Goal: Check status

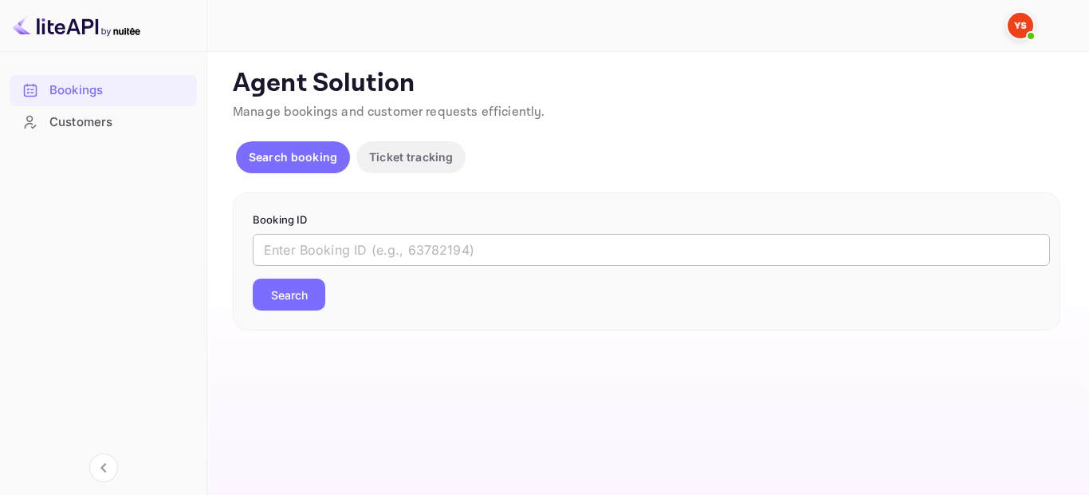
click at [466, 235] on input "text" at bounding box center [652, 250] width 798 height 32
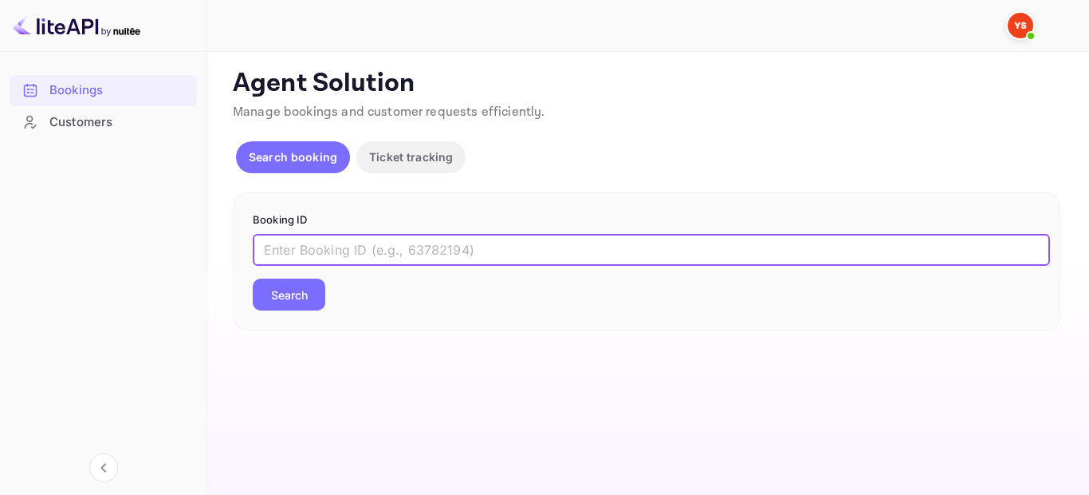
paste input "9178203"
type input "9178203"
click at [309, 294] on button "Search" at bounding box center [289, 294] width 73 height 32
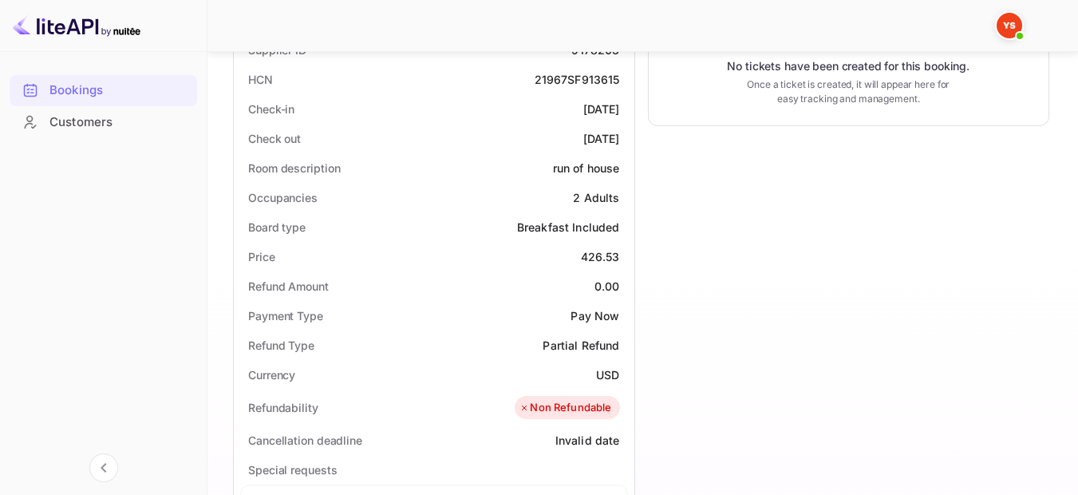
scroll to position [479, 0]
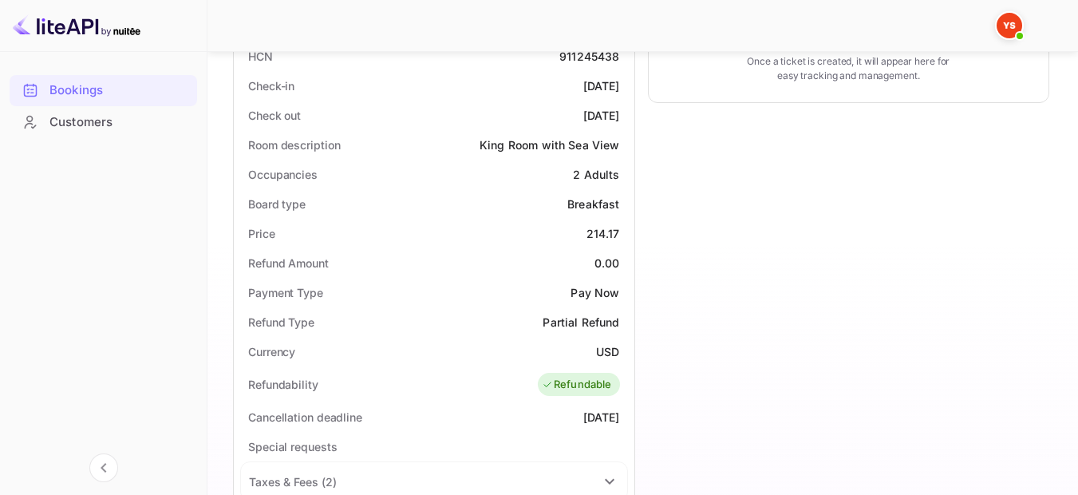
scroll to position [319, 0]
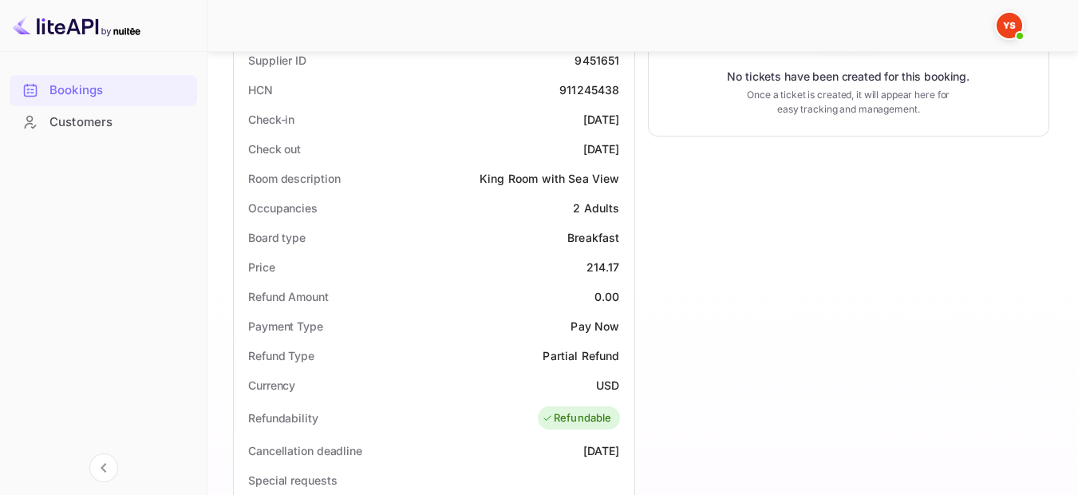
scroll to position [352, 0]
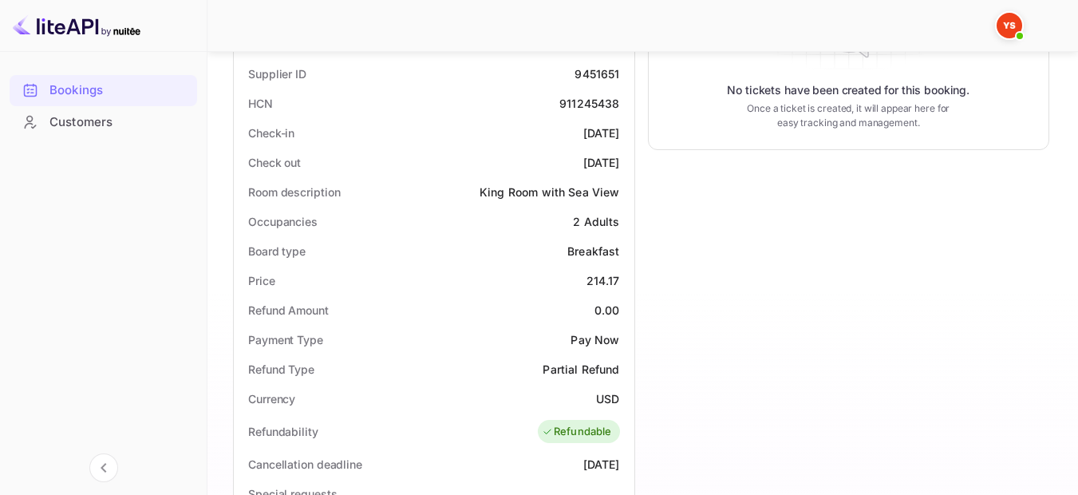
drag, startPoint x: 621, startPoint y: 135, endPoint x: 553, endPoint y: 139, distance: 67.9
click at [553, 139] on div "Check-in 2025-09-22" at bounding box center [434, 133] width 388 height 30
copy div "2025-09-22"
drag, startPoint x: 624, startPoint y: 160, endPoint x: 546, endPoint y: 166, distance: 77.6
click at [546, 166] on div "Check out 2025-09-23" at bounding box center [434, 163] width 388 height 30
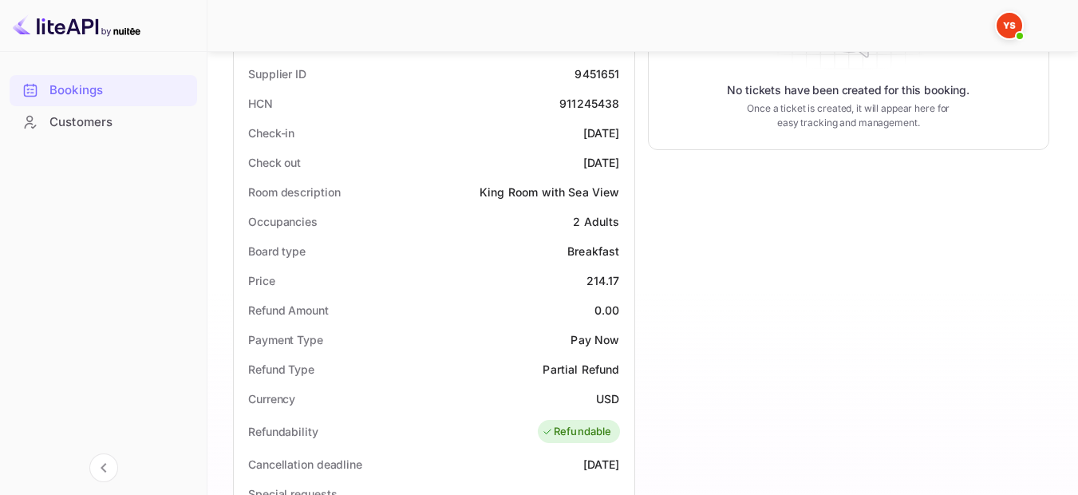
copy div "2025-09-23"
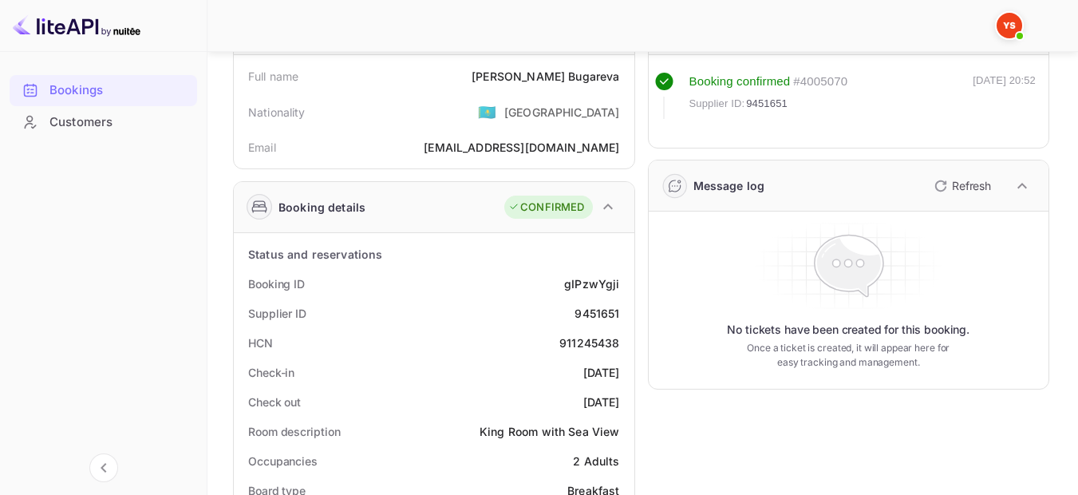
scroll to position [33, 0]
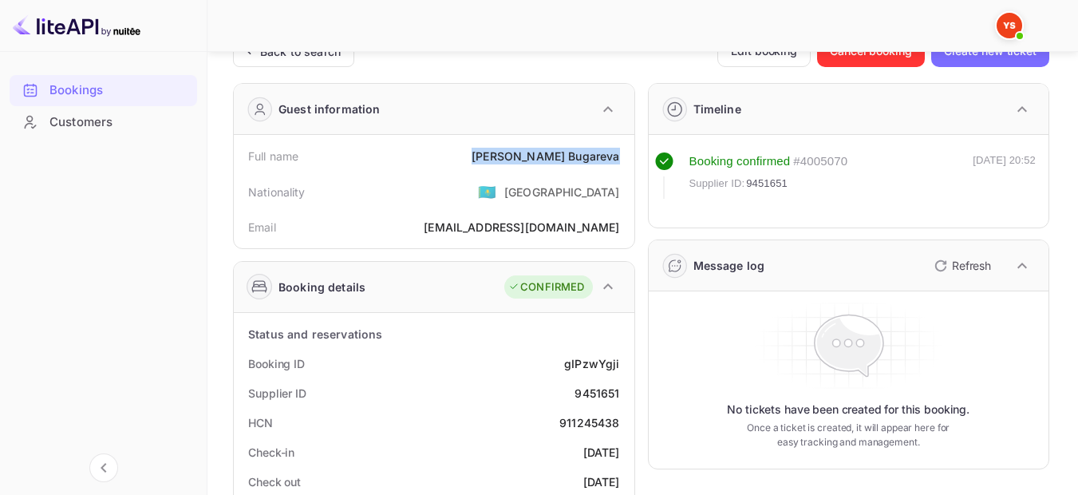
drag, startPoint x: 536, startPoint y: 156, endPoint x: 621, endPoint y: 155, distance: 85.3
click at [621, 155] on div "Full name Elena Bugareva" at bounding box center [434, 156] width 388 height 30
copy div "Elena Bugareva"
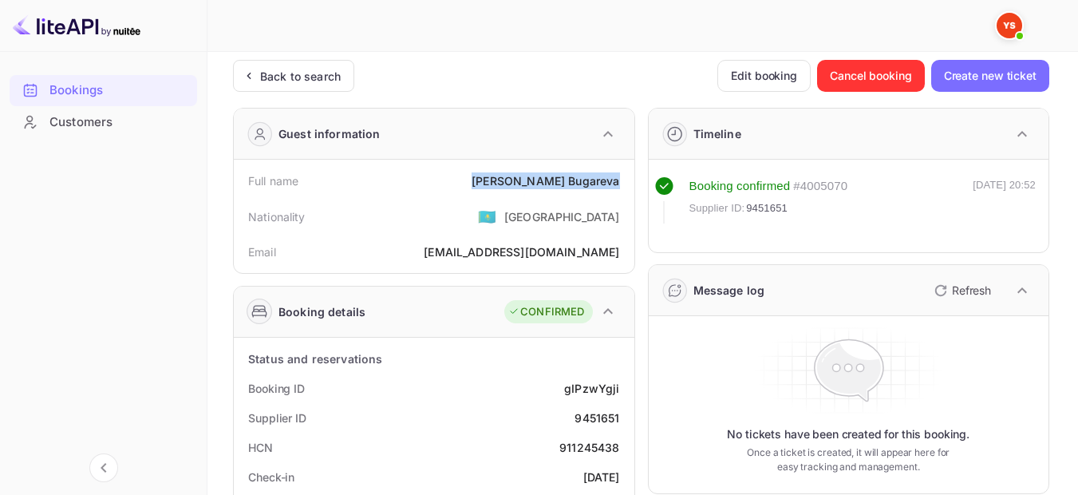
scroll to position [0, 0]
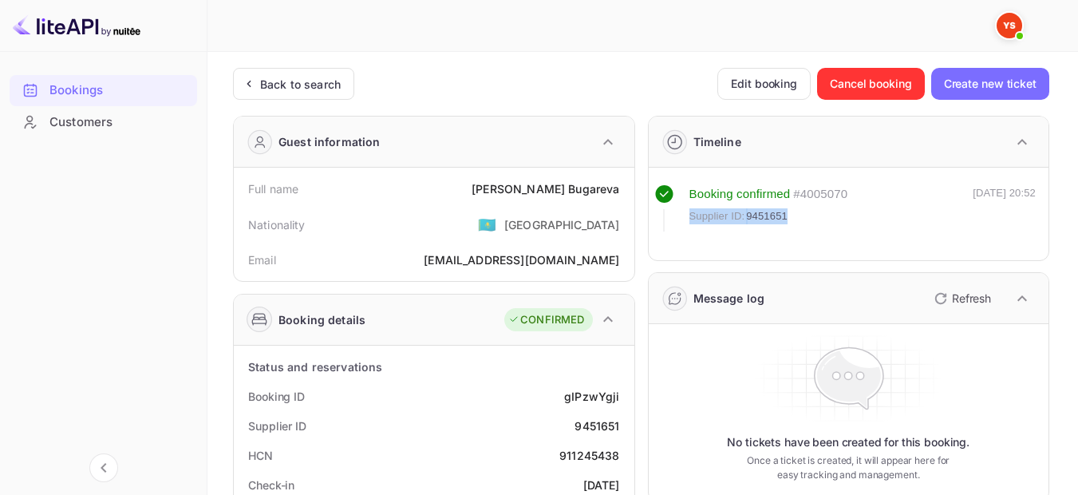
drag, startPoint x: 792, startPoint y: 209, endPoint x: 688, endPoint y: 215, distance: 103.9
click at [689, 215] on div "Supplier ID: 9451651" at bounding box center [768, 216] width 159 height 16
copy div "Supplier ID: 9451651"
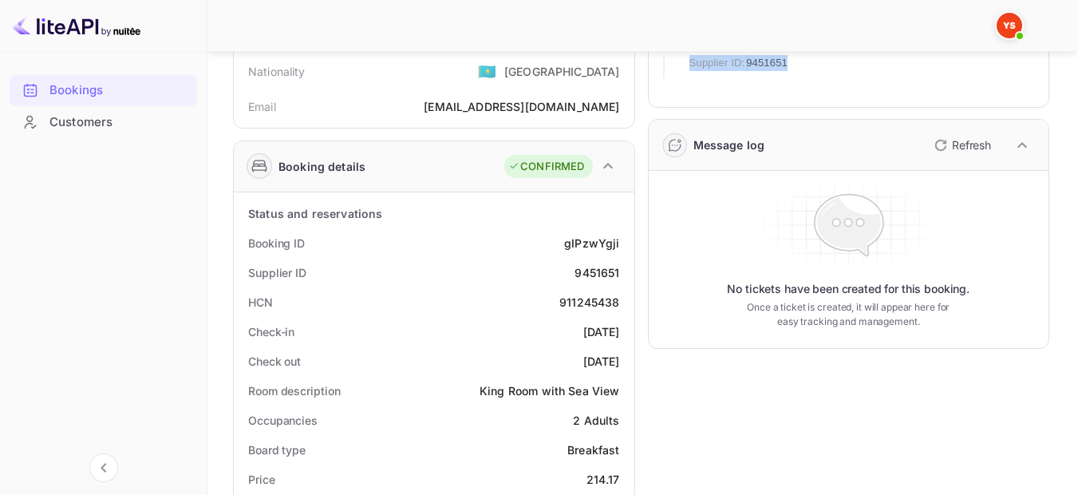
scroll to position [160, 0]
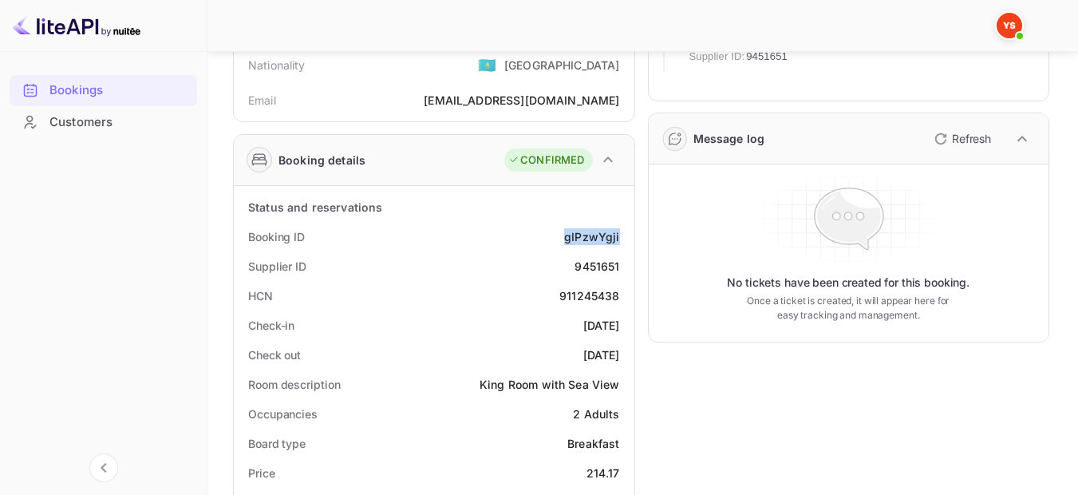
drag, startPoint x: 625, startPoint y: 235, endPoint x: 564, endPoint y: 242, distance: 61.7
click at [564, 242] on div "Booking ID gIPzwYgji" at bounding box center [434, 237] width 388 height 30
copy div "gIPzwYgji"
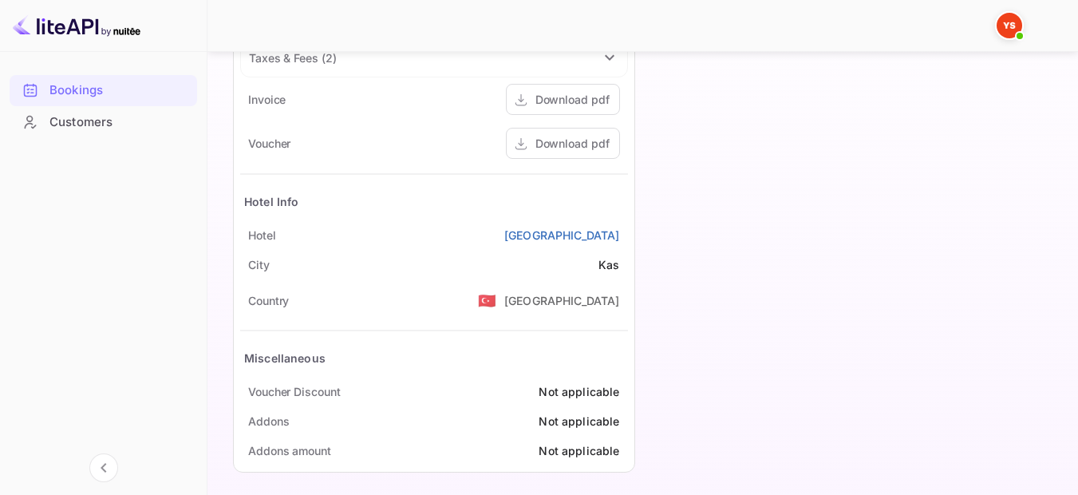
scroll to position [830, 0]
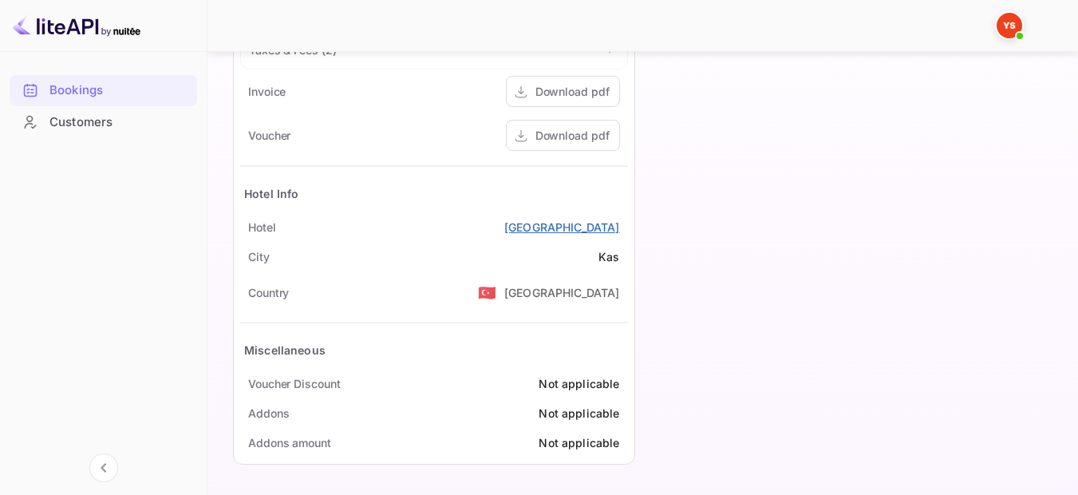
click at [572, 229] on link "Hotel Marsala" at bounding box center [562, 227] width 116 height 17
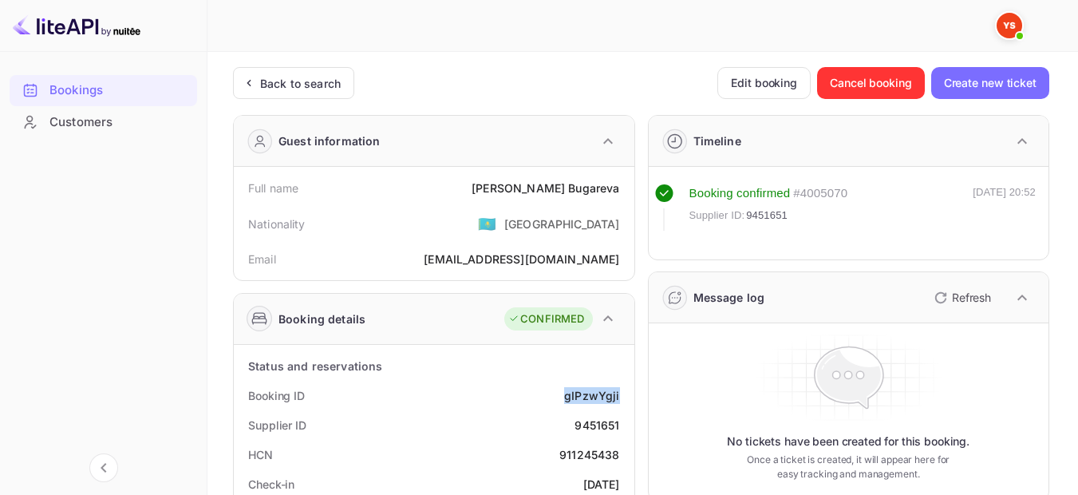
scroll to position [0, 0]
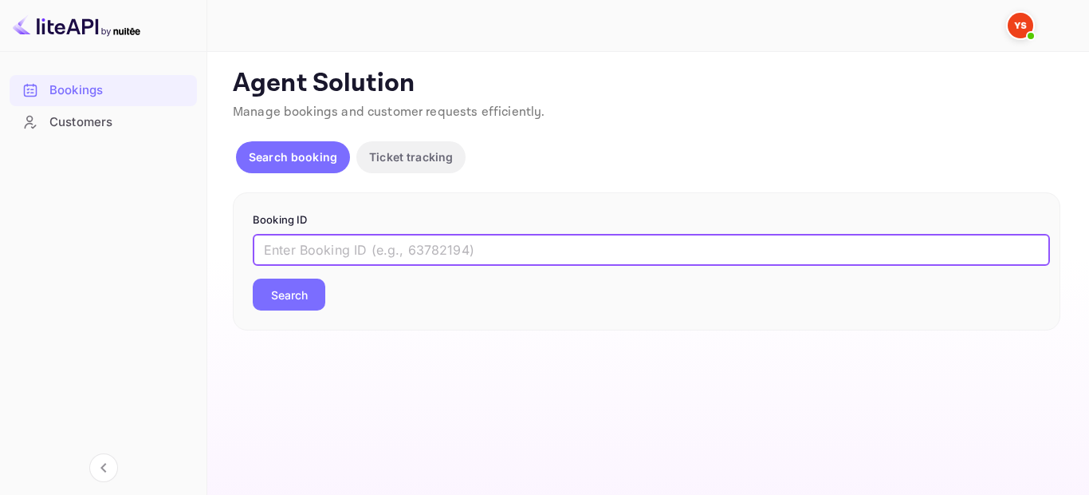
click at [411, 248] on input "text" at bounding box center [652, 250] width 798 height 32
paste input "9549380"
type input "9549380"
click at [313, 307] on button "Search" at bounding box center [289, 294] width 73 height 32
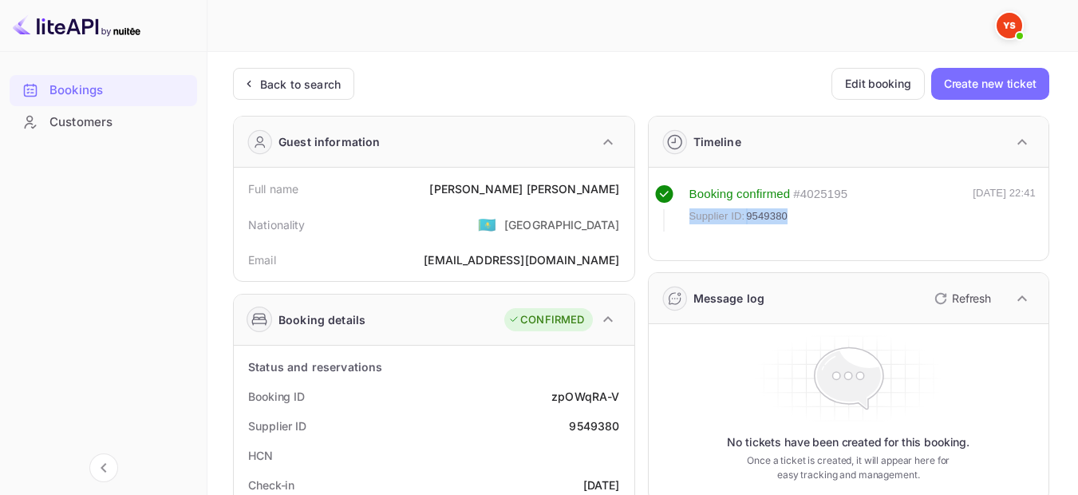
drag, startPoint x: 796, startPoint y: 212, endPoint x: 688, endPoint y: 215, distance: 107.7
click at [689, 215] on div "Supplier ID: 9549380" at bounding box center [768, 216] width 159 height 16
copy div "Supplier ID: 9549380"
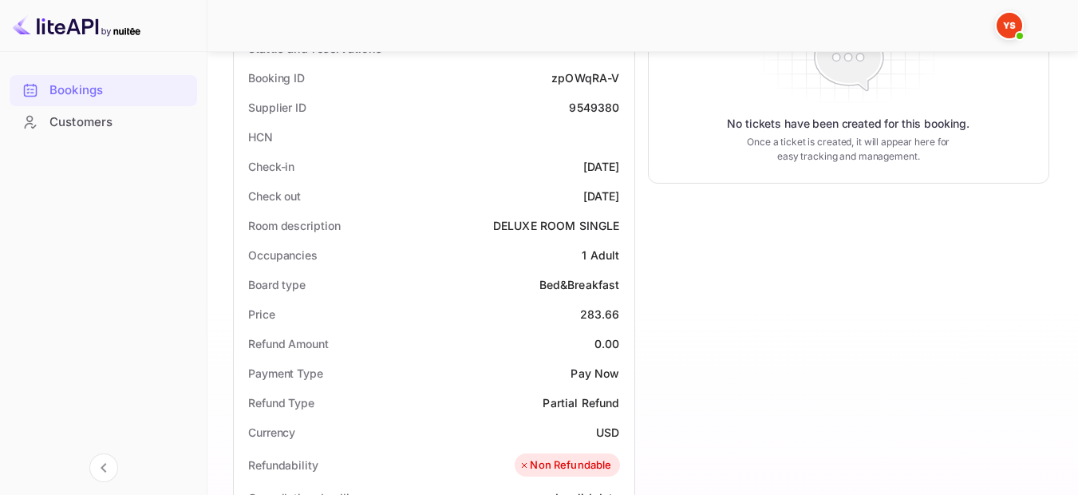
scroll to position [319, 0]
drag, startPoint x: 622, startPoint y: 78, endPoint x: 549, endPoint y: 79, distance: 73.4
click at [549, 79] on div "Booking ID zpOWqRA-V" at bounding box center [434, 77] width 388 height 30
copy div "zpOWqRA-V"
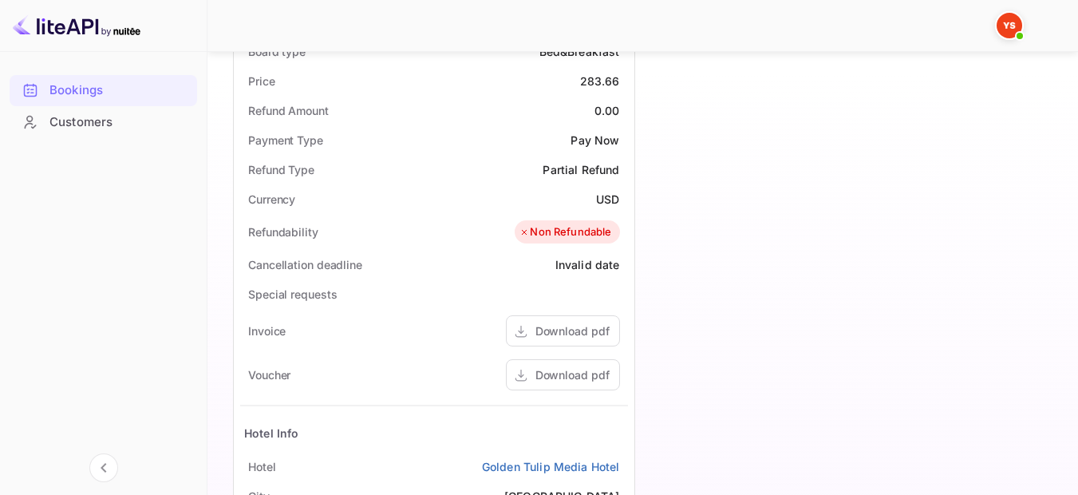
scroll to position [392, 0]
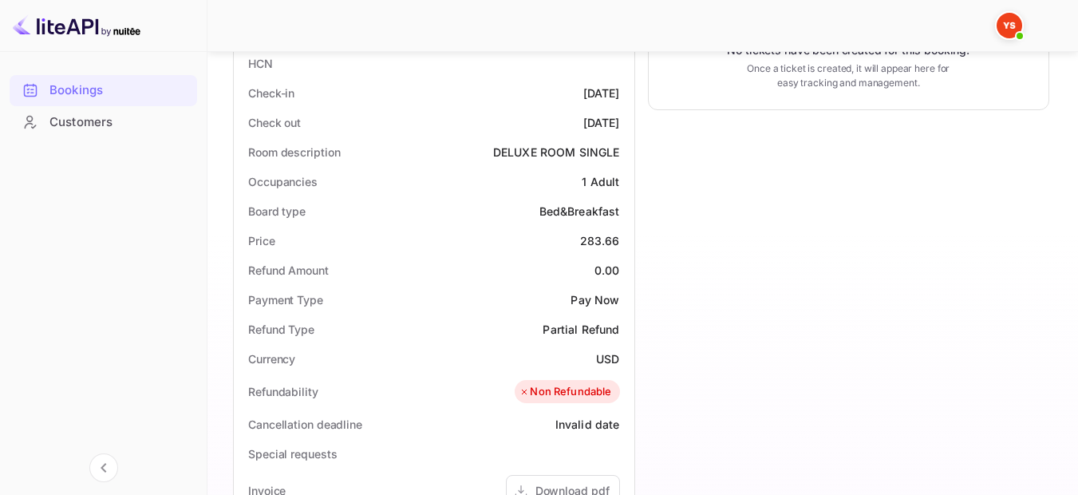
drag, startPoint x: 620, startPoint y: 91, endPoint x: 544, endPoint y: 89, distance: 75.8
click at [544, 89] on div "Check-in 2025-09-23" at bounding box center [434, 93] width 388 height 30
copy div "2025-09-23"
drag, startPoint x: 625, startPoint y: 115, endPoint x: 556, endPoint y: 116, distance: 68.6
click at [556, 116] on div "Check out 2025-09-27" at bounding box center [434, 123] width 388 height 30
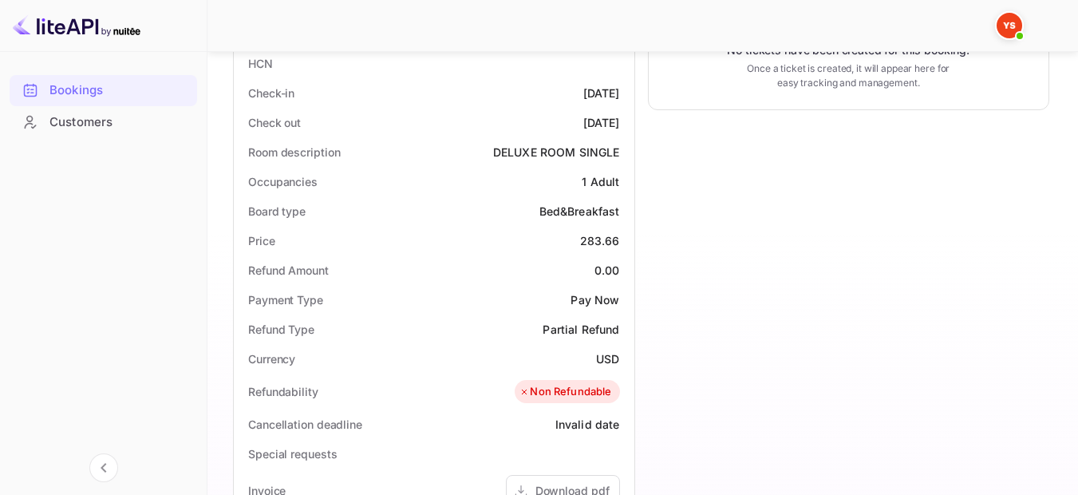
copy div "2025-09-27"
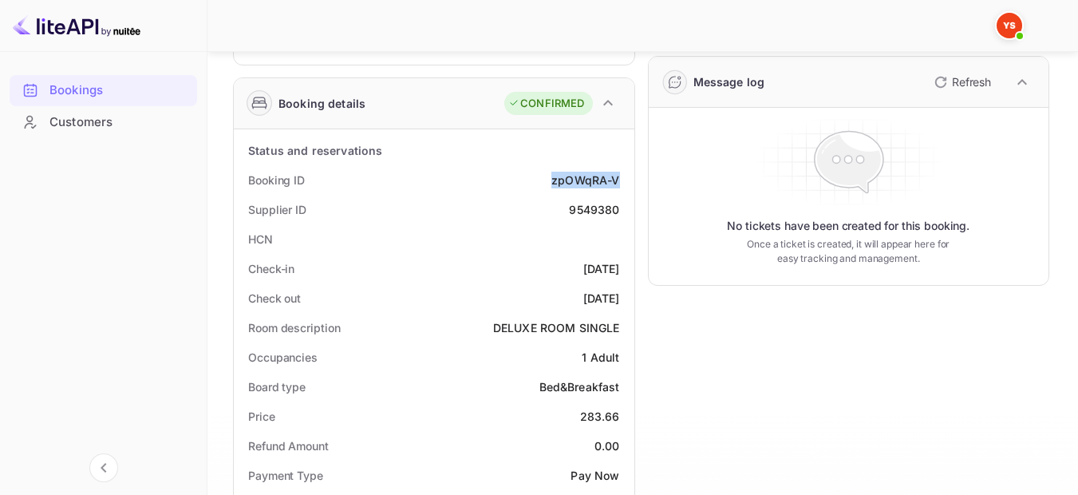
scroll to position [73, 0]
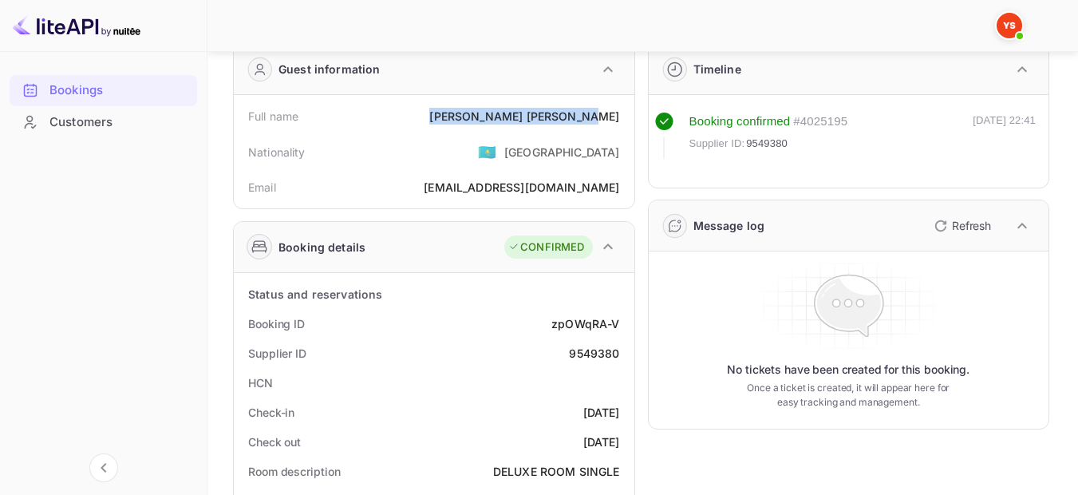
drag, startPoint x: 617, startPoint y: 116, endPoint x: 495, endPoint y: 121, distance: 122.9
click at [495, 121] on div "Full name Ekaterina Kravchenko" at bounding box center [434, 116] width 388 height 30
copy div "Ekaterina Kravchenko"
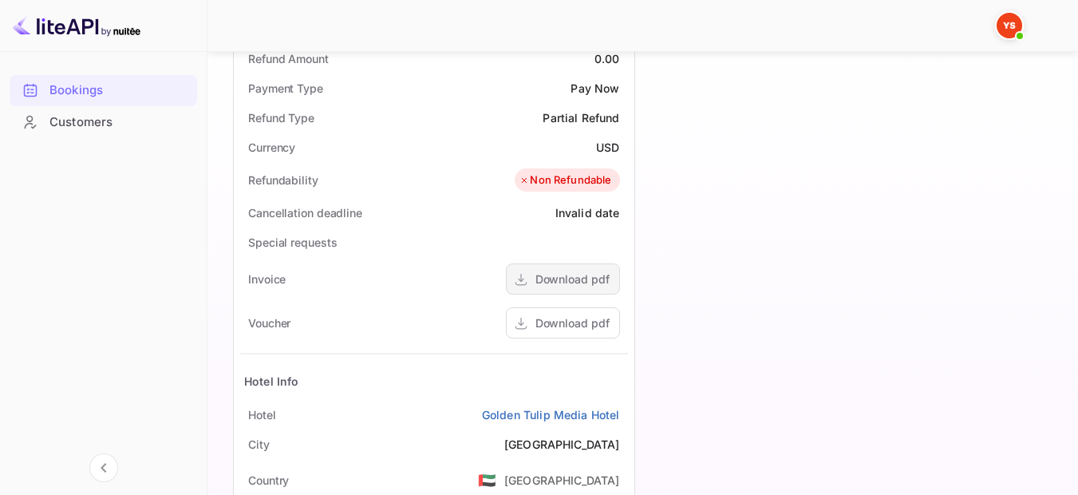
scroll to position [631, 0]
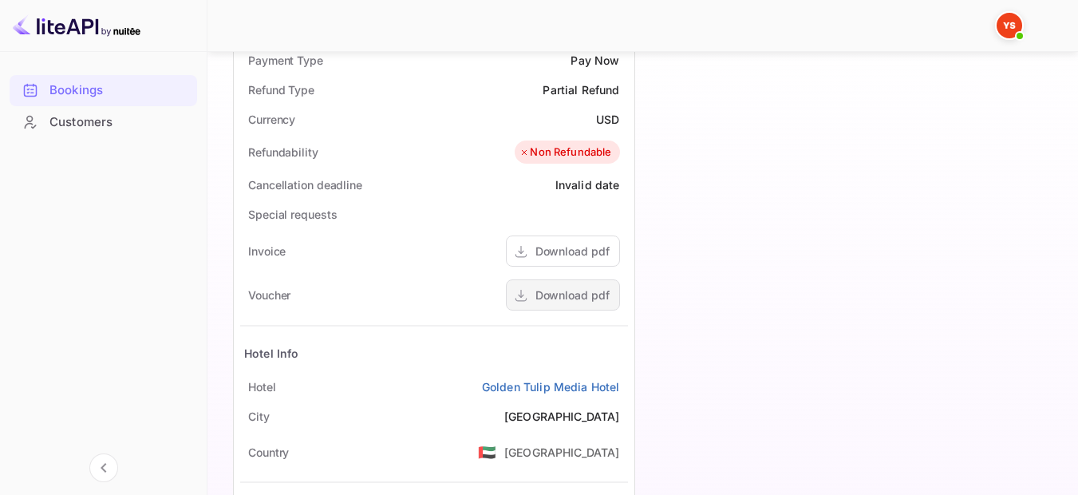
click at [603, 298] on div "Download pdf" at bounding box center [572, 294] width 74 height 17
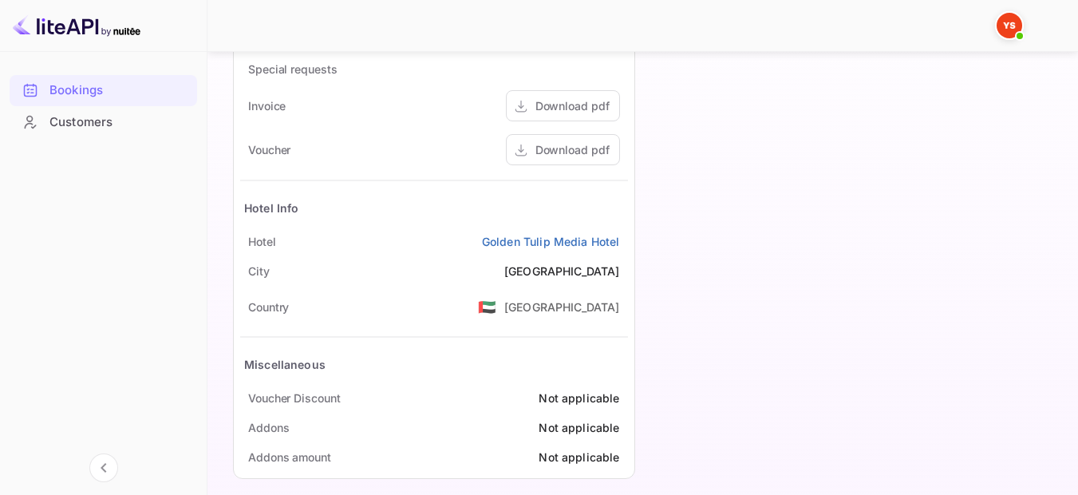
scroll to position [790, 0]
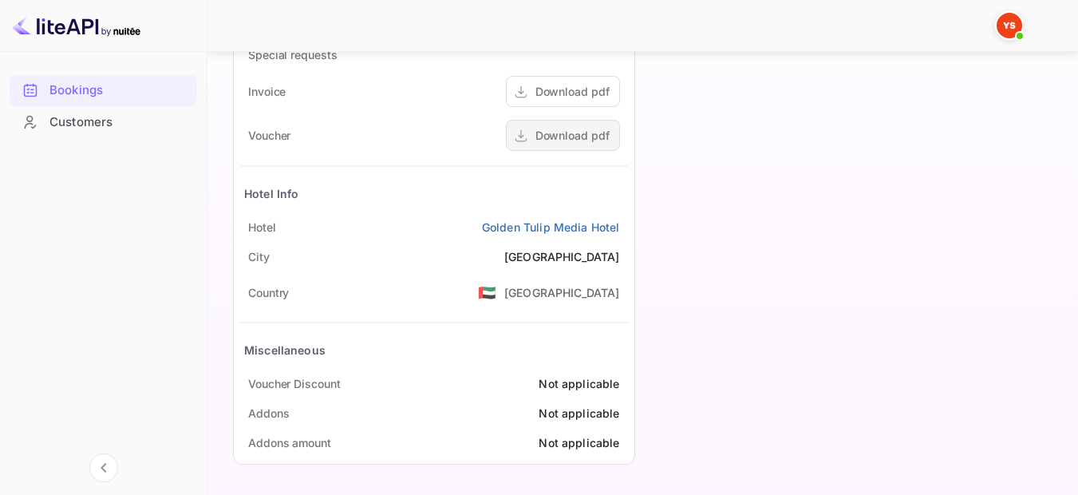
click at [566, 136] on div "Download pdf" at bounding box center [572, 135] width 74 height 17
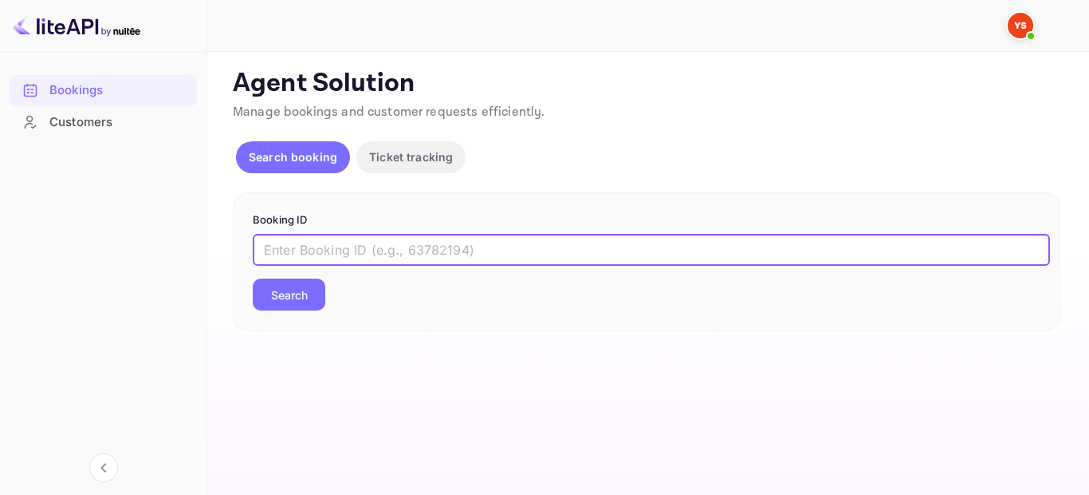
click at [451, 250] on input "text" at bounding box center [652, 250] width 798 height 32
paste input "8458837"
type input "8458837"
click at [311, 290] on button "Search" at bounding box center [289, 294] width 73 height 32
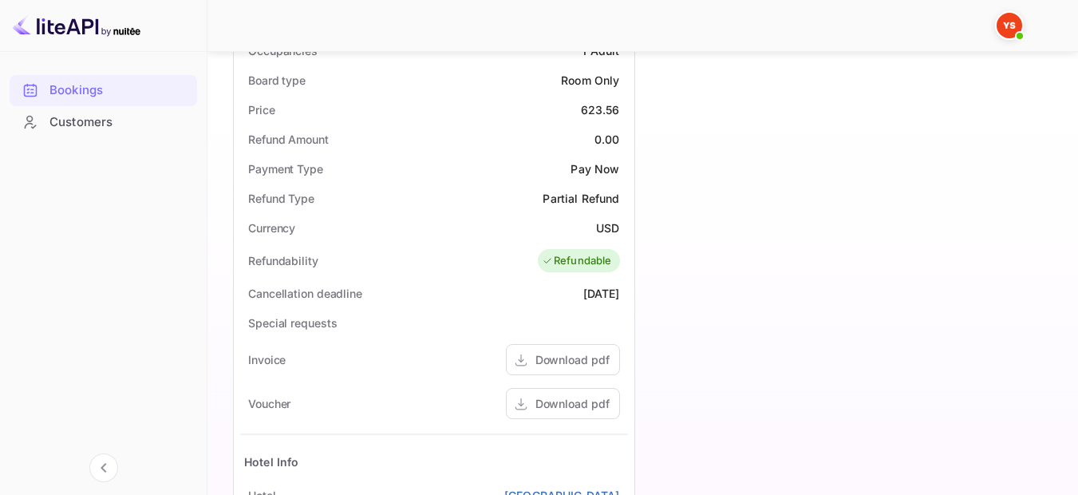
scroll to position [399, 0]
